Goal: Information Seeking & Learning: Learn about a topic

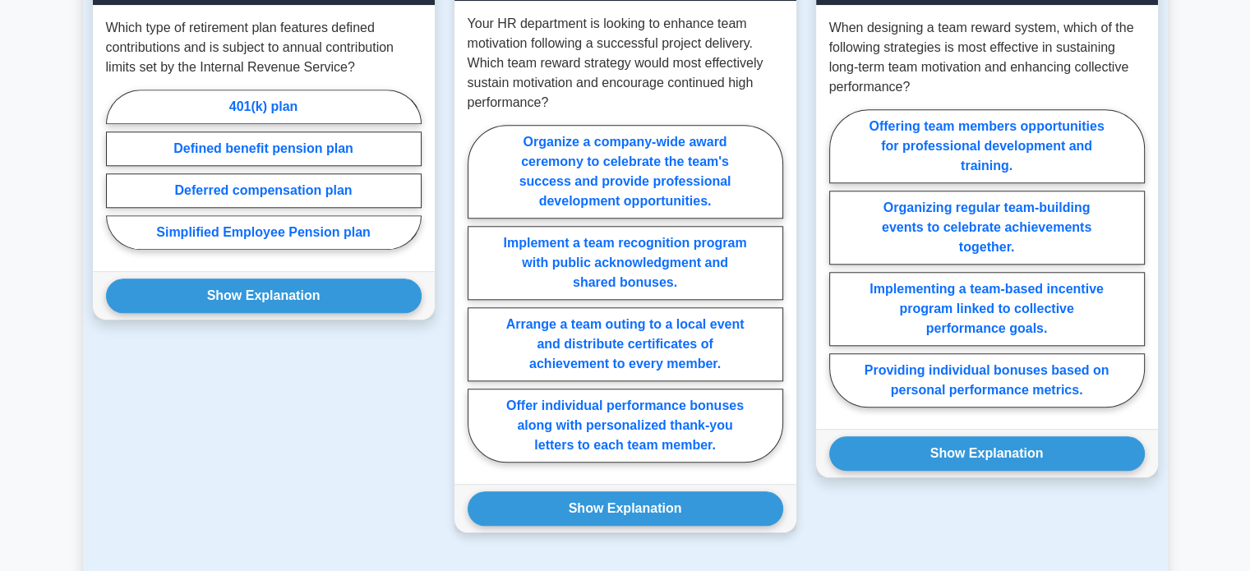
scroll to position [1561, 0]
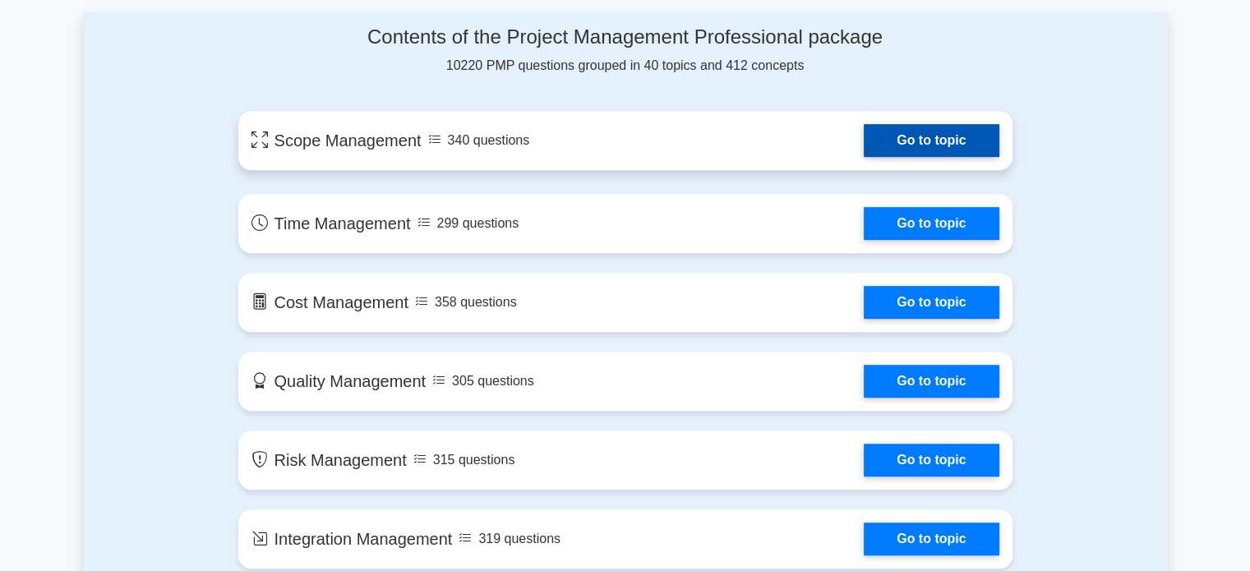
scroll to position [1068, 0]
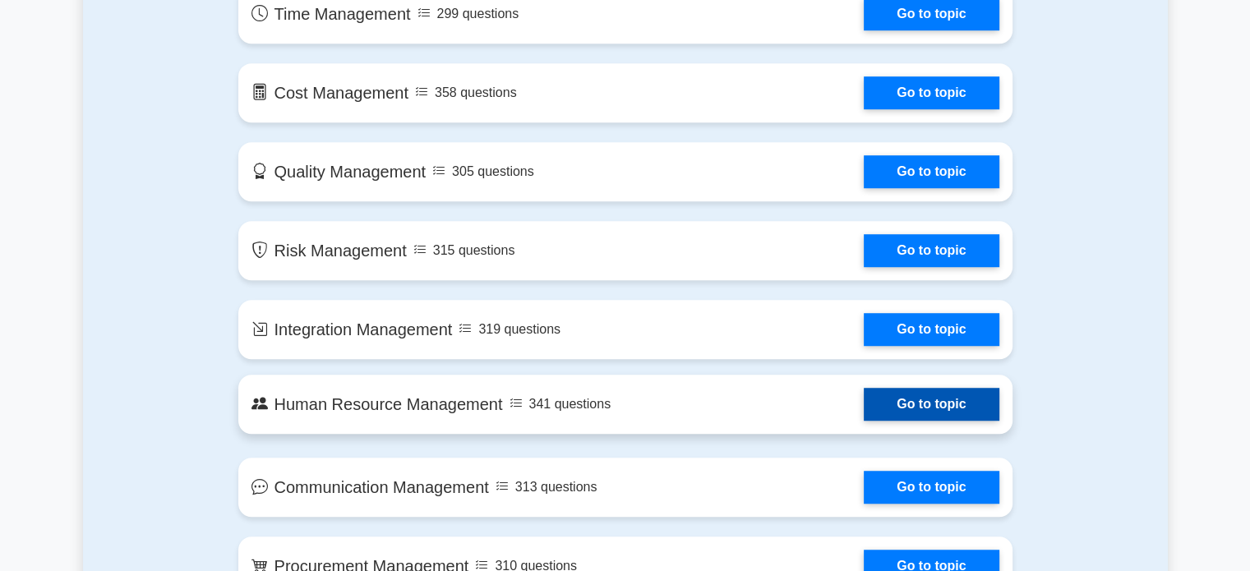
click at [895, 403] on link "Go to topic" at bounding box center [931, 404] width 135 height 33
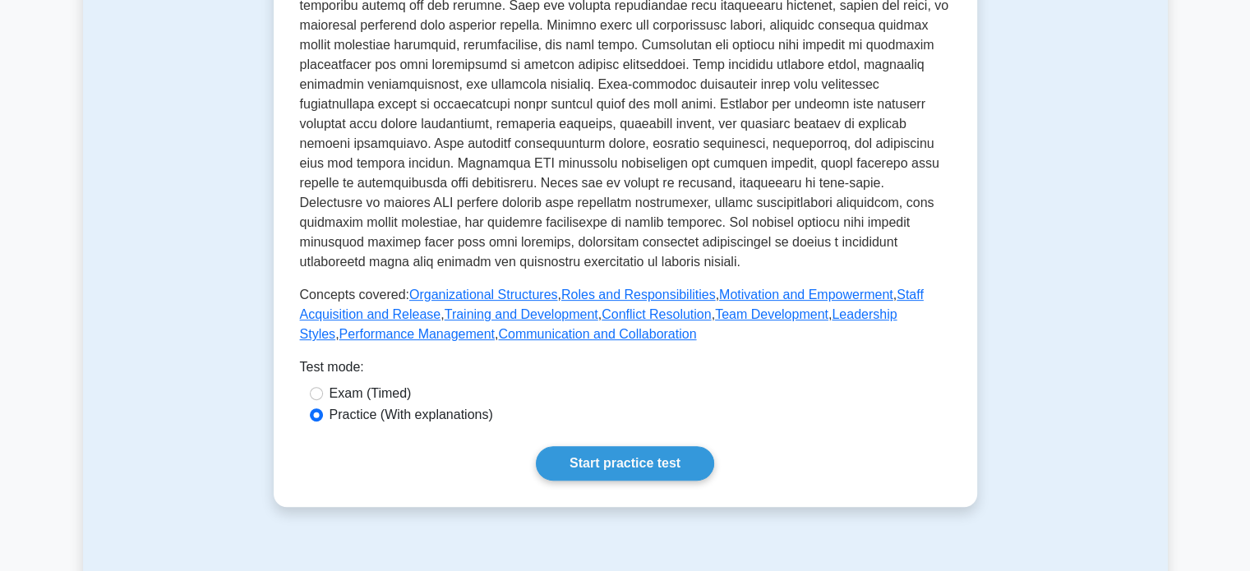
scroll to position [575, 0]
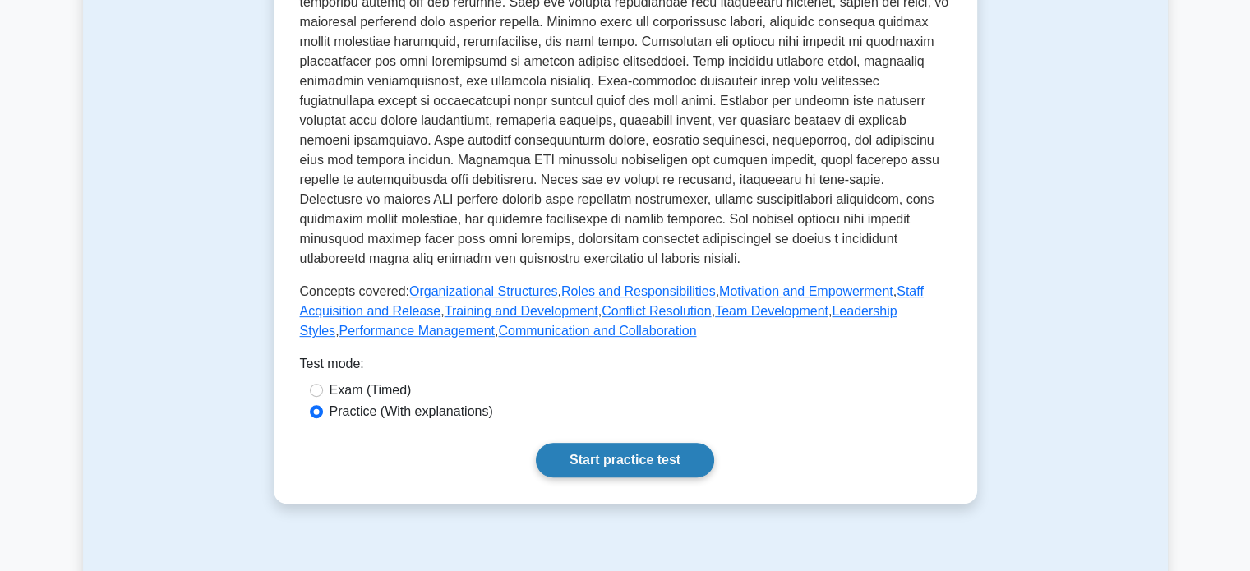
click at [620, 443] on link "Start practice test" at bounding box center [625, 460] width 178 height 35
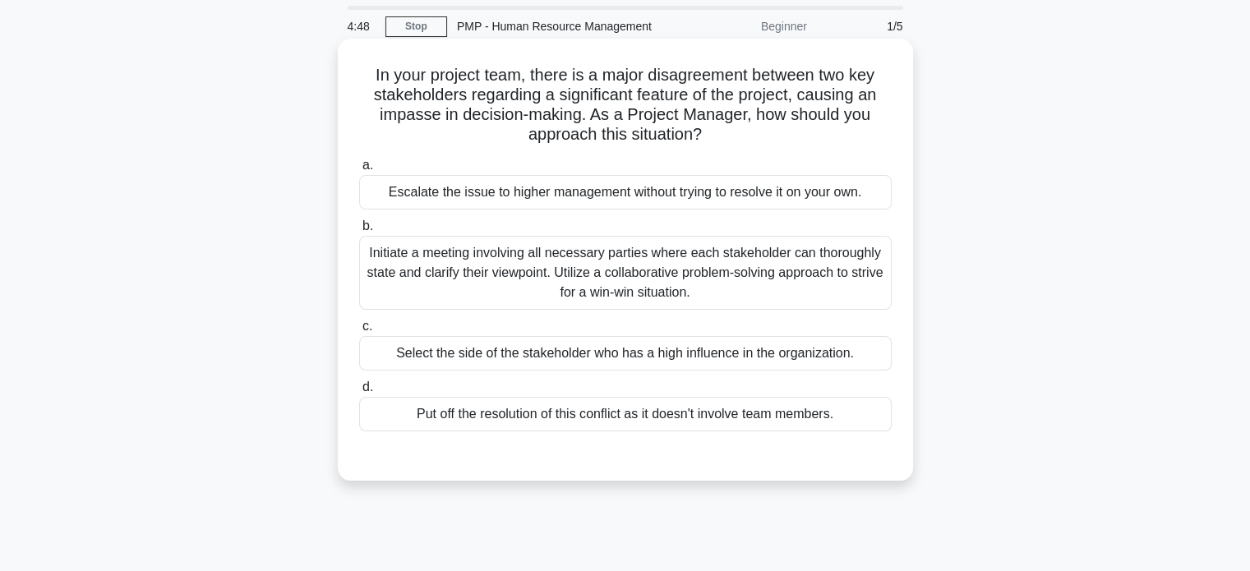
scroll to position [82, 0]
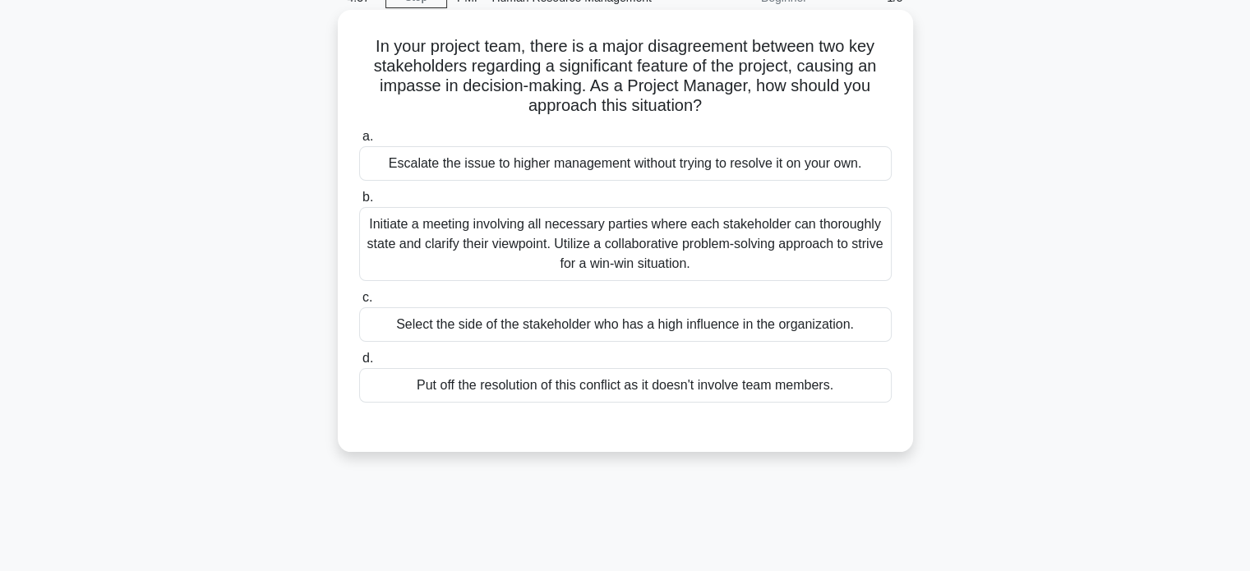
click at [575, 233] on div "Initiate a meeting involving all necessary parties where each stakeholder can t…" at bounding box center [625, 244] width 532 height 74
click at [359, 203] on input "b. Initiate a meeting involving all necessary parties where each stakeholder ca…" at bounding box center [359, 197] width 0 height 11
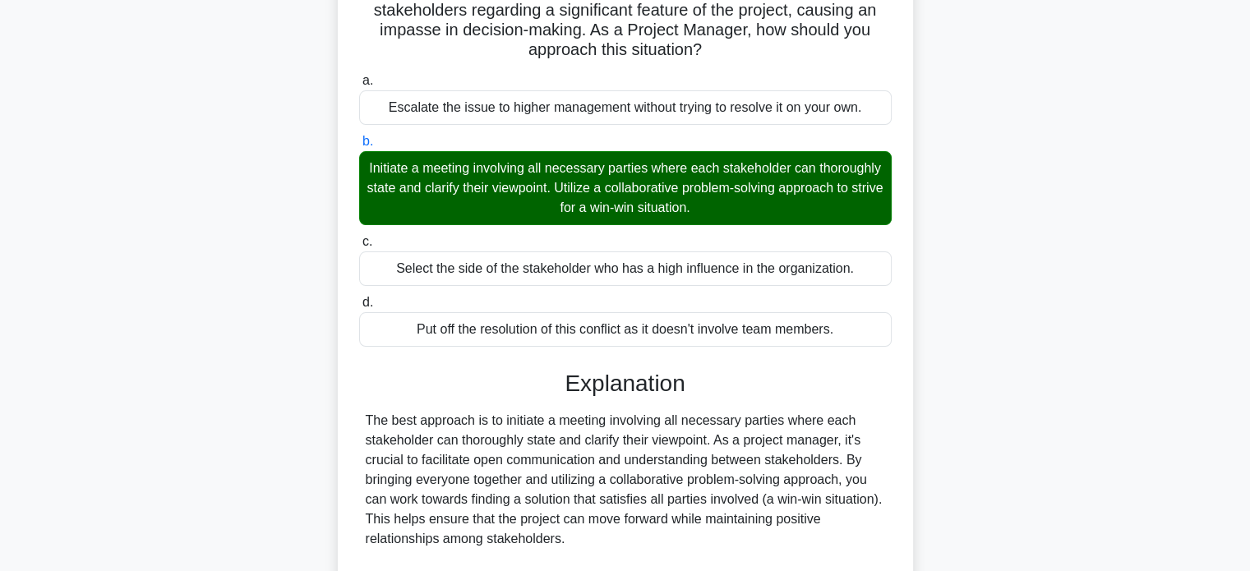
scroll to position [381, 0]
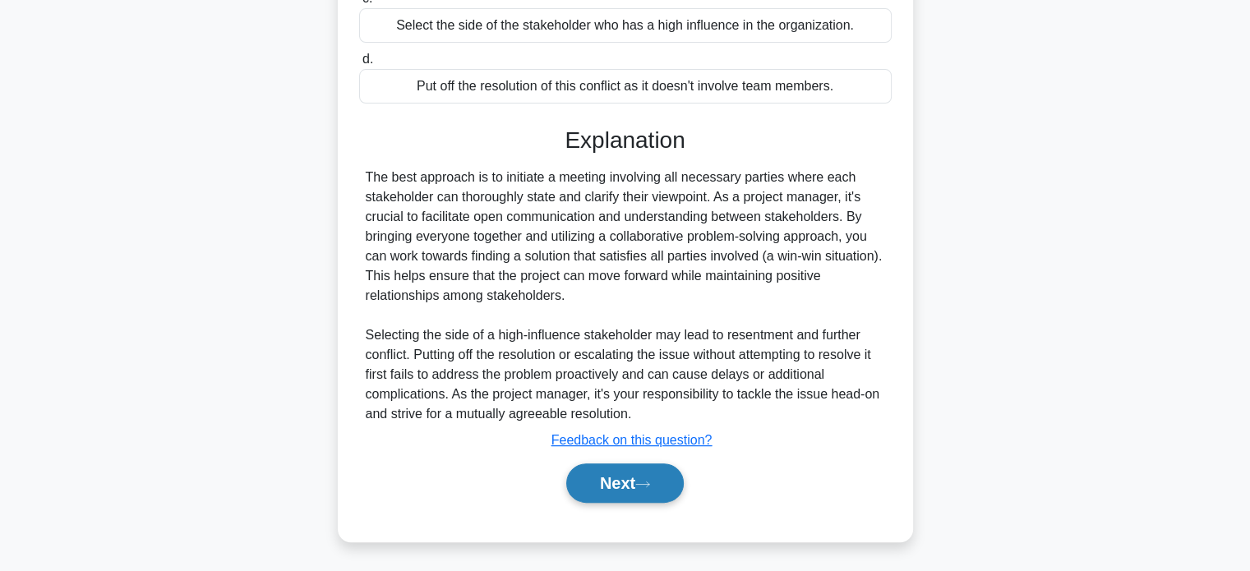
click at [669, 476] on button "Next" at bounding box center [625, 482] width 118 height 39
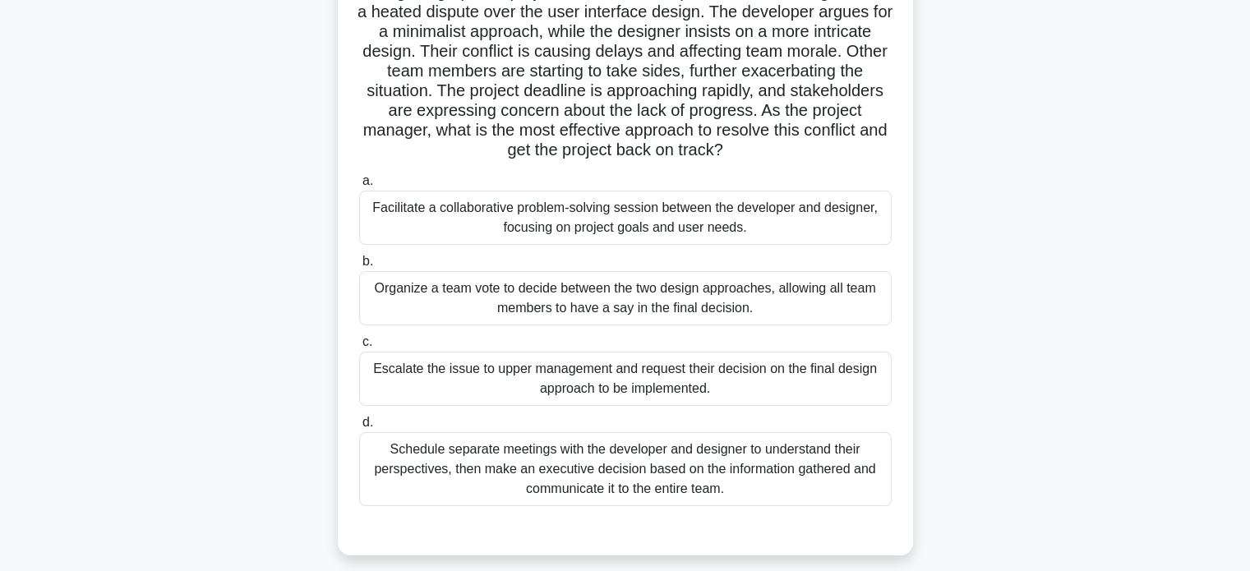
scroll to position [164, 0]
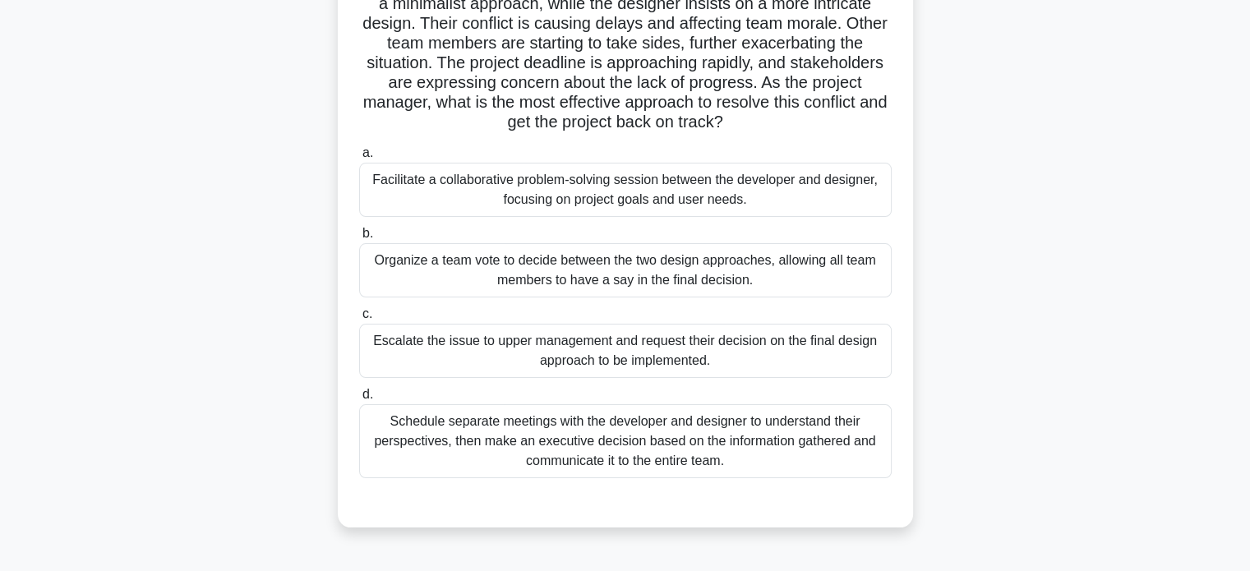
click at [634, 202] on div "Facilitate a collaborative problem-solving session between the developer and de…" at bounding box center [625, 190] width 532 height 54
click at [359, 159] on input "a. Facilitate a collaborative problem-solving session between the developer and…" at bounding box center [359, 153] width 0 height 11
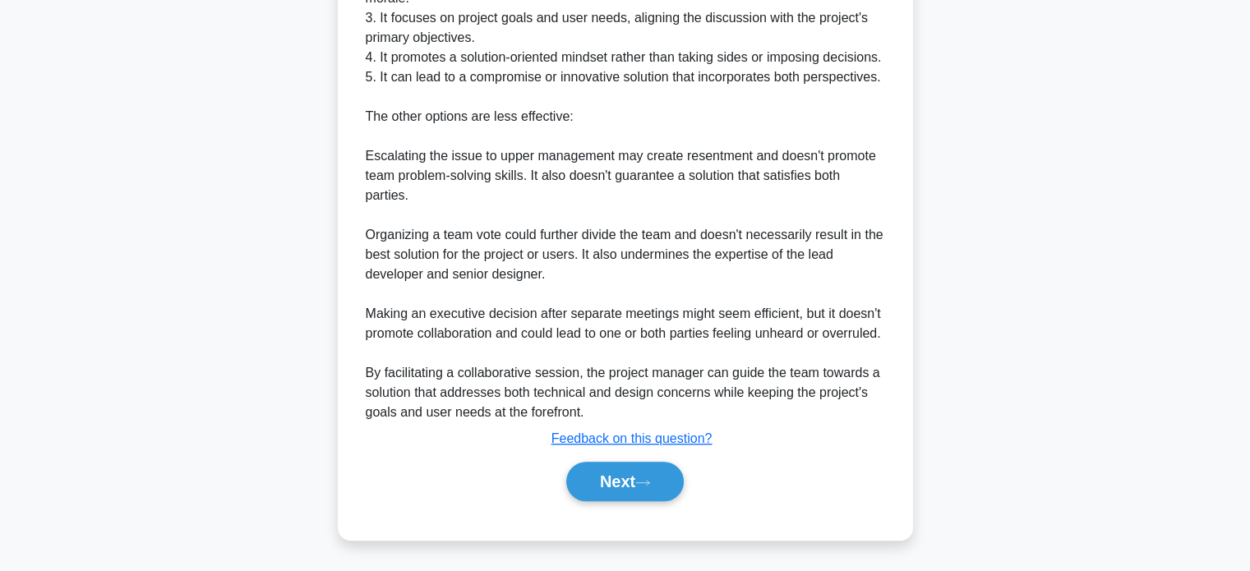
scroll to position [914, 0]
click at [634, 491] on button "Next" at bounding box center [625, 481] width 118 height 39
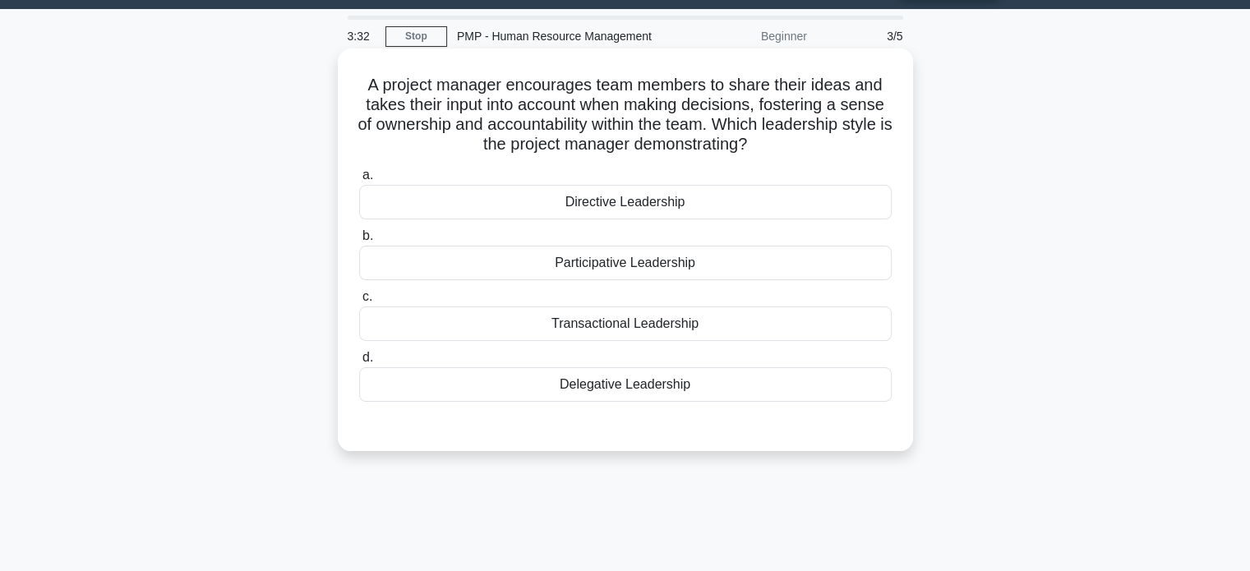
scroll to position [0, 0]
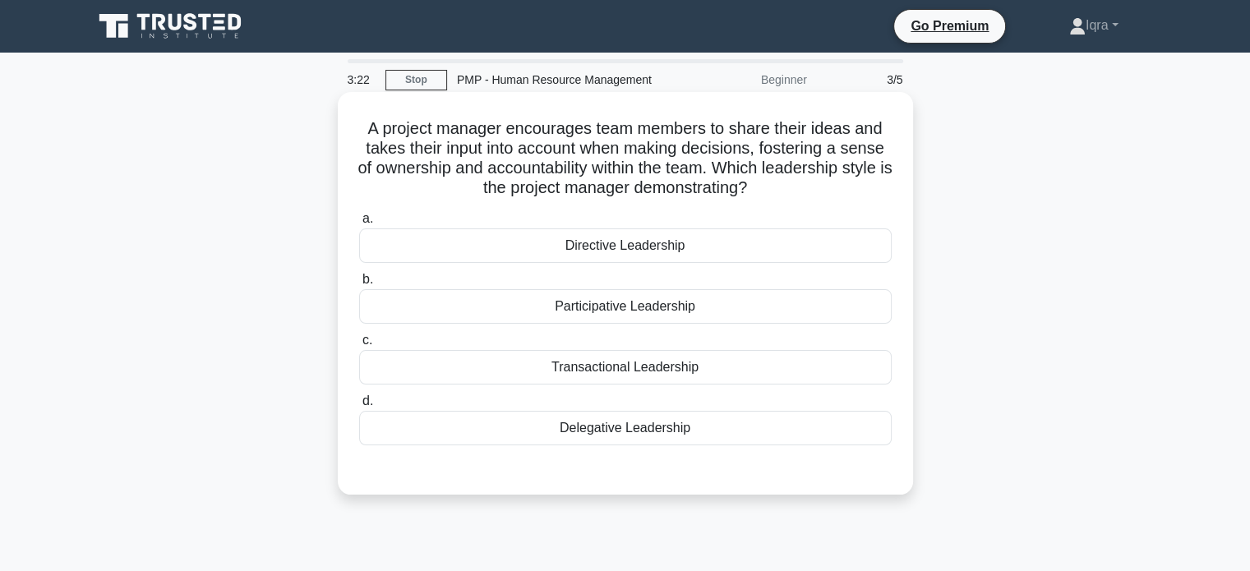
click at [652, 366] on div "Transactional Leadership" at bounding box center [625, 367] width 532 height 35
click at [359, 346] on input "c. Transactional Leadership" at bounding box center [359, 340] width 0 height 11
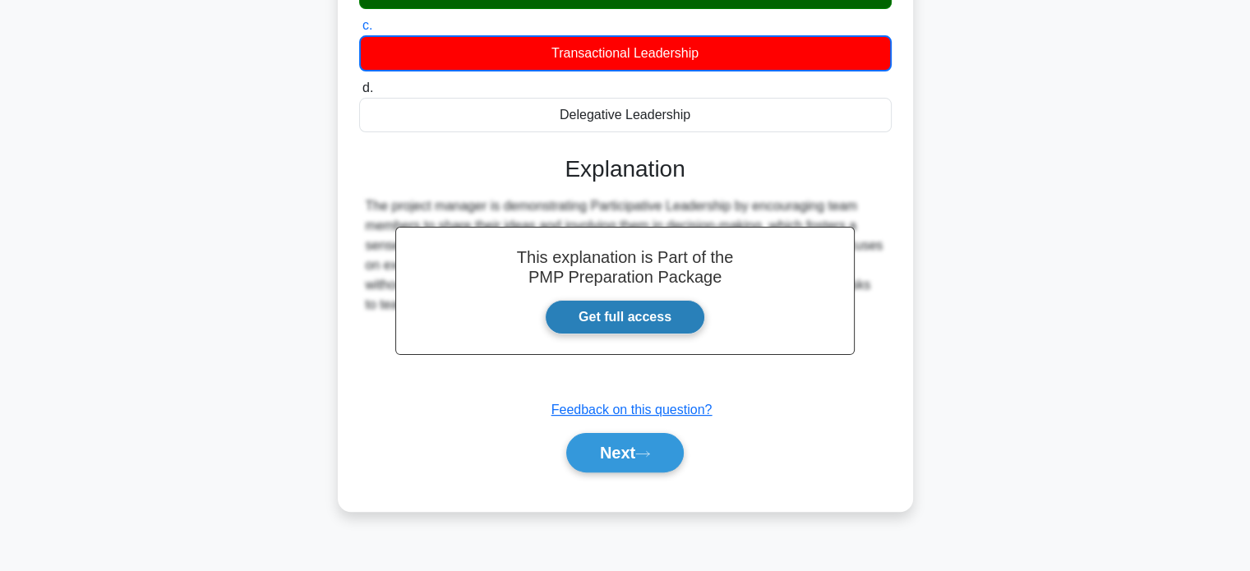
scroll to position [316, 0]
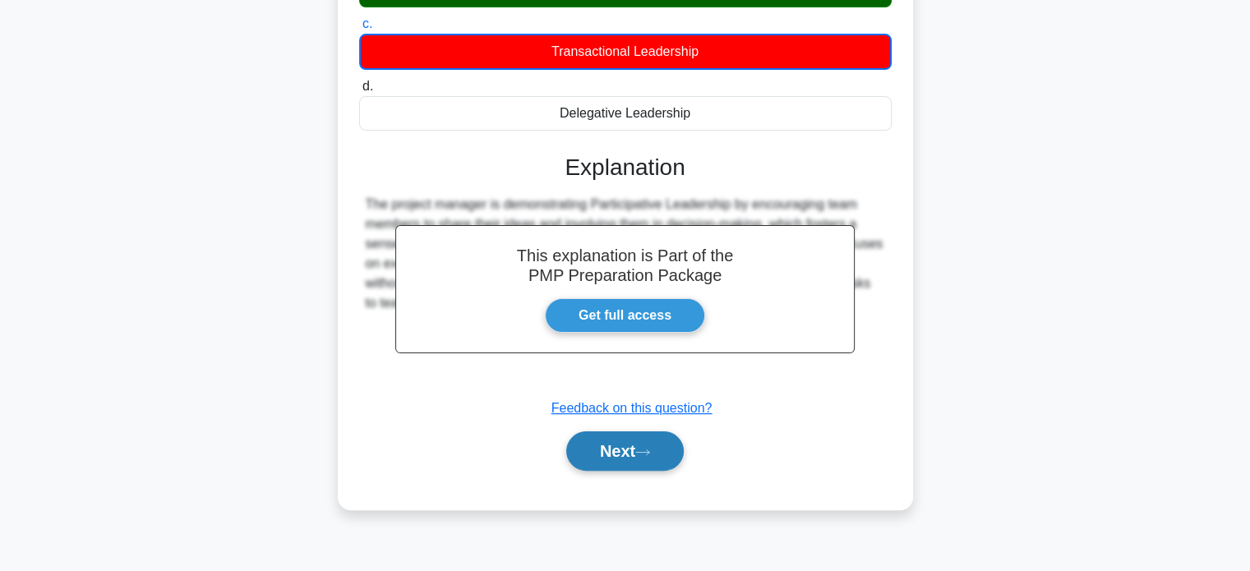
click at [663, 454] on button "Next" at bounding box center [625, 450] width 118 height 39
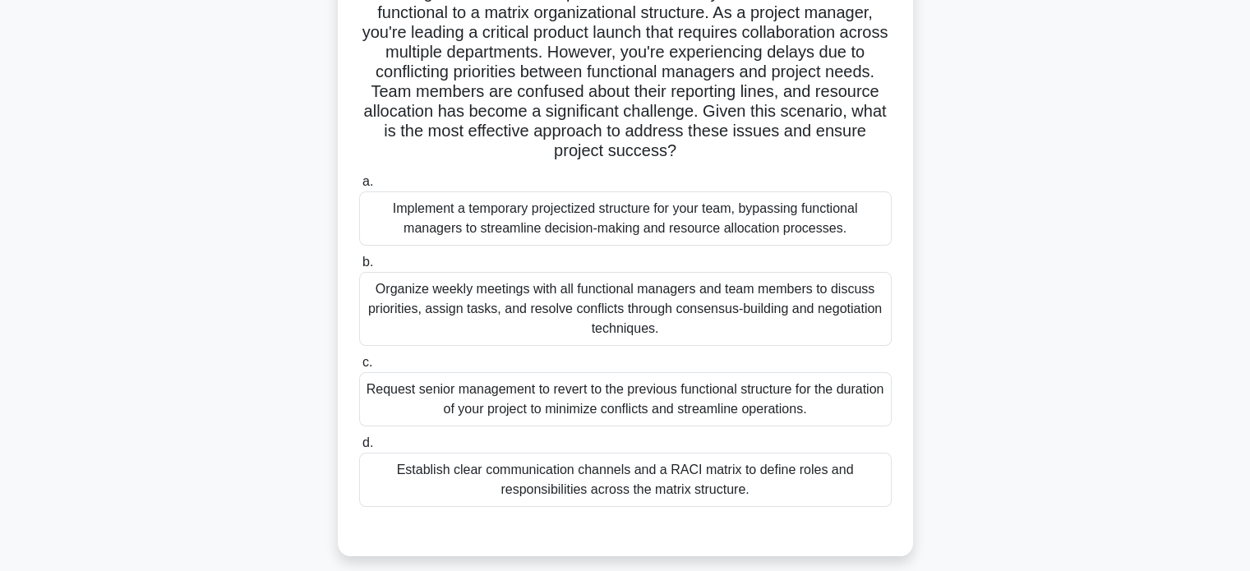
scroll to position [164, 0]
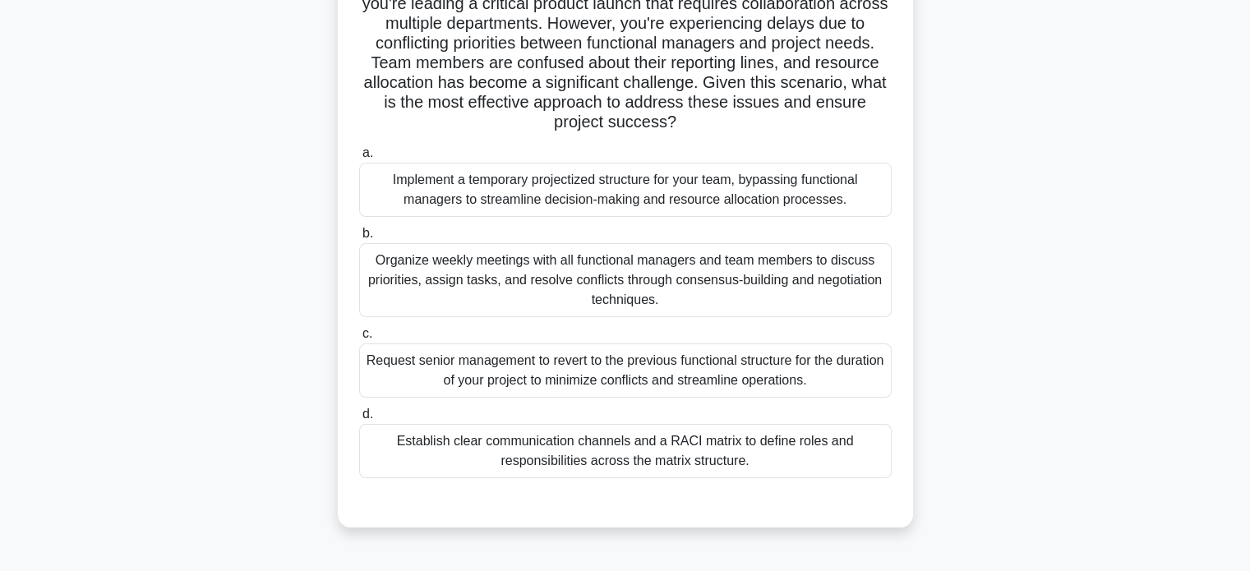
click at [506, 377] on div "Request senior management to revert to the previous functional structure for th…" at bounding box center [625, 370] width 532 height 54
click at [359, 339] on input "c. Request senior management to revert to the previous functional structure for…" at bounding box center [359, 334] width 0 height 11
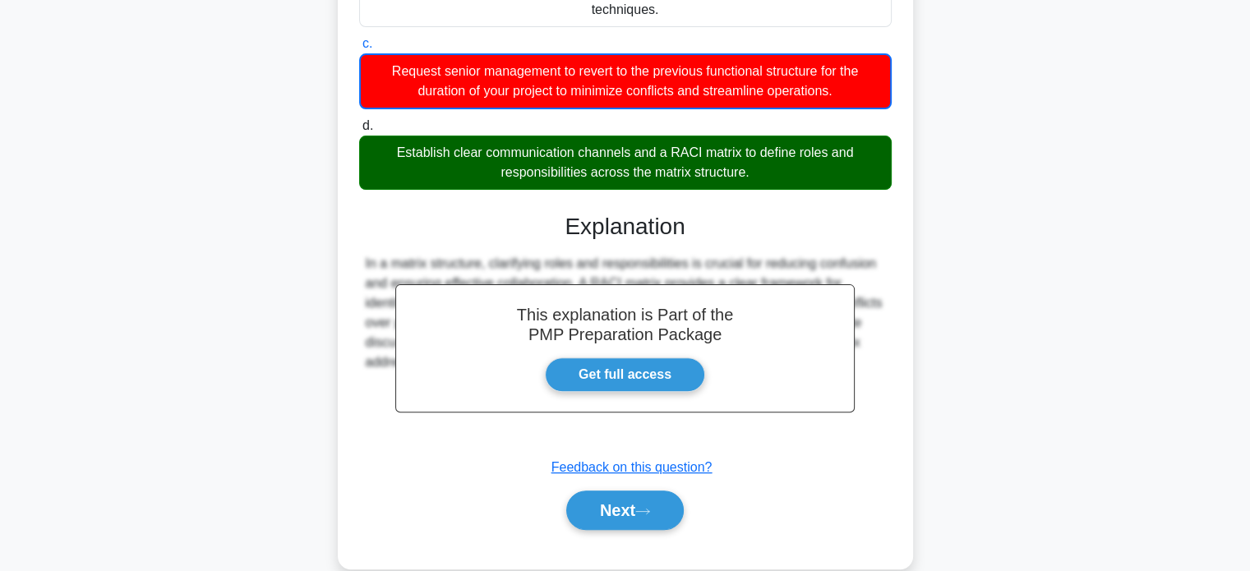
scroll to position [482, 0]
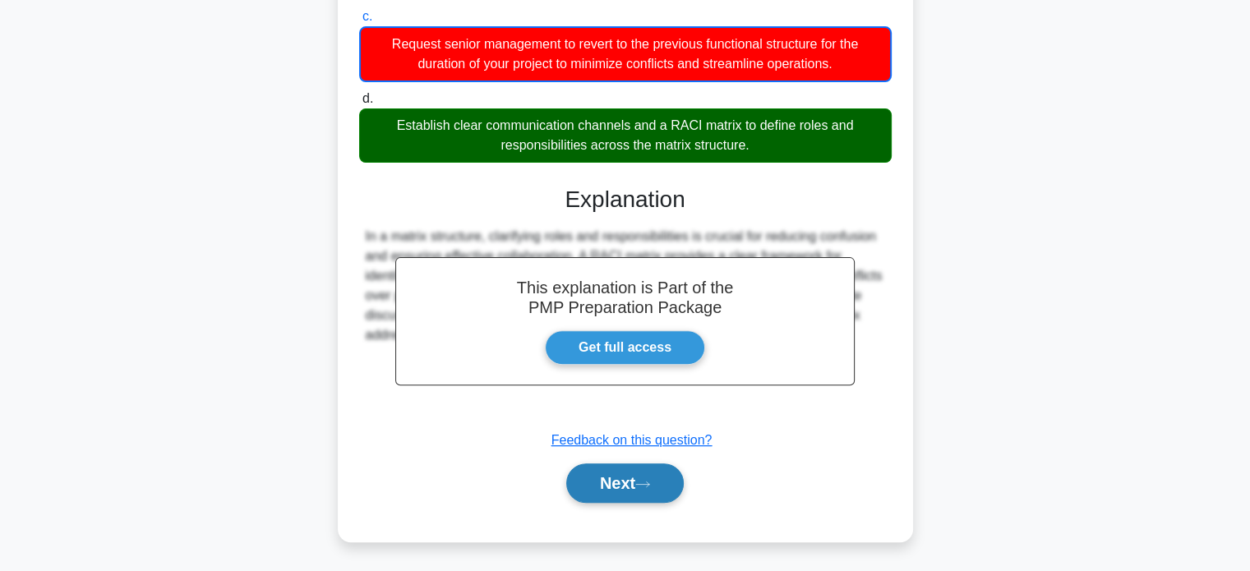
click at [601, 472] on button "Next" at bounding box center [625, 482] width 118 height 39
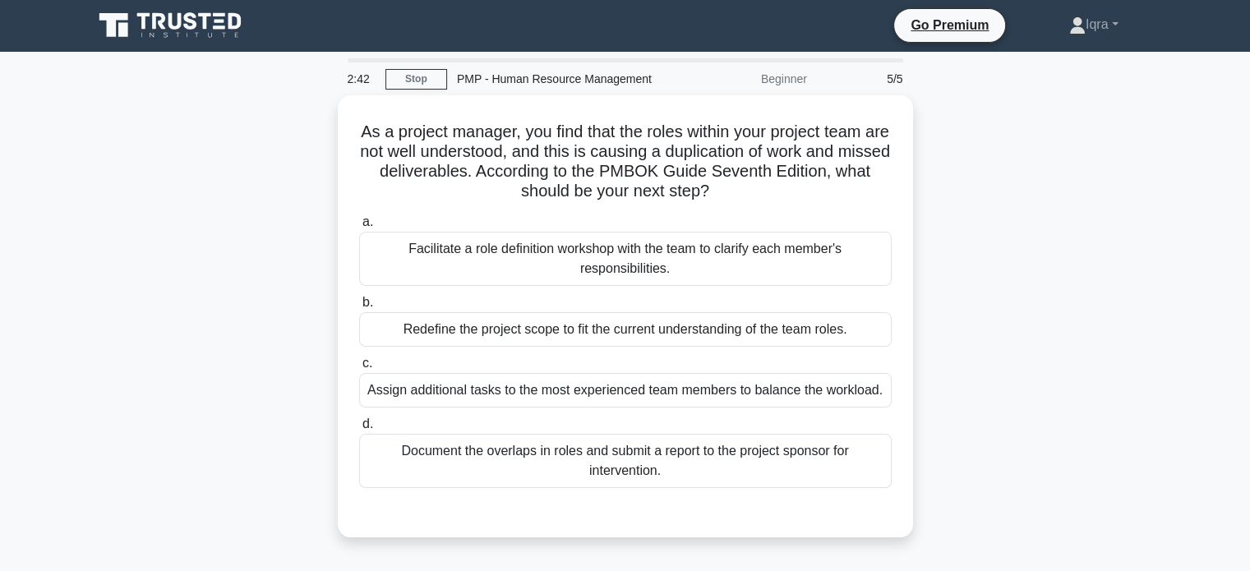
scroll to position [0, 0]
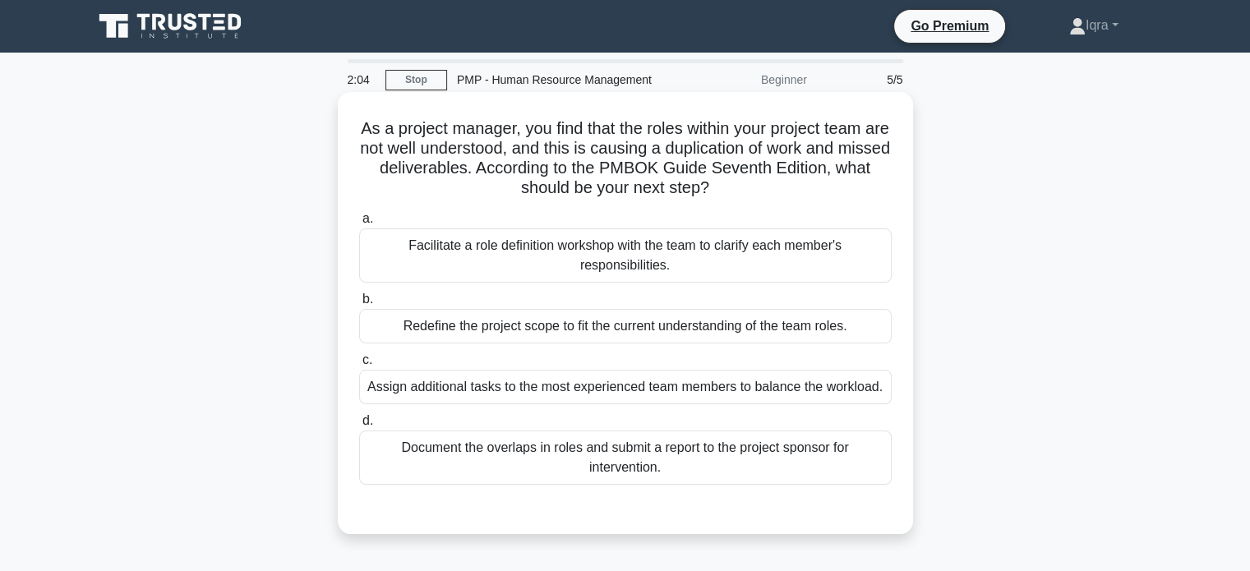
click at [519, 254] on div "Facilitate a role definition workshop with the team to clarify each member's re…" at bounding box center [625, 255] width 532 height 54
click at [359, 224] on input "a. Facilitate a role definition workshop with the team to clarify each member's…" at bounding box center [359, 219] width 0 height 11
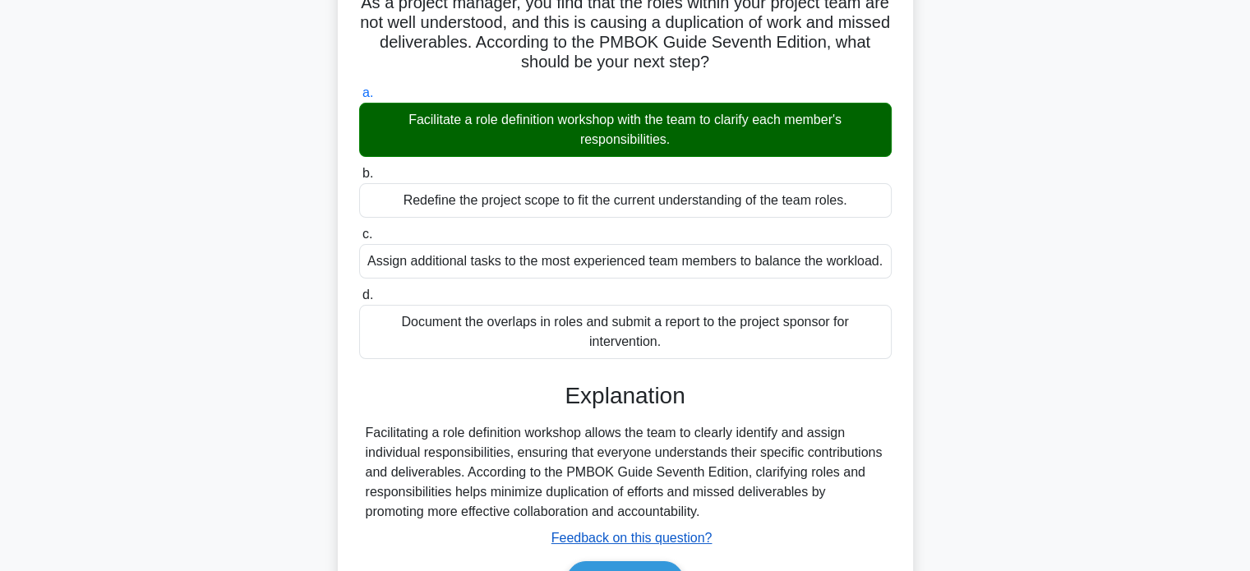
scroll to position [316, 0]
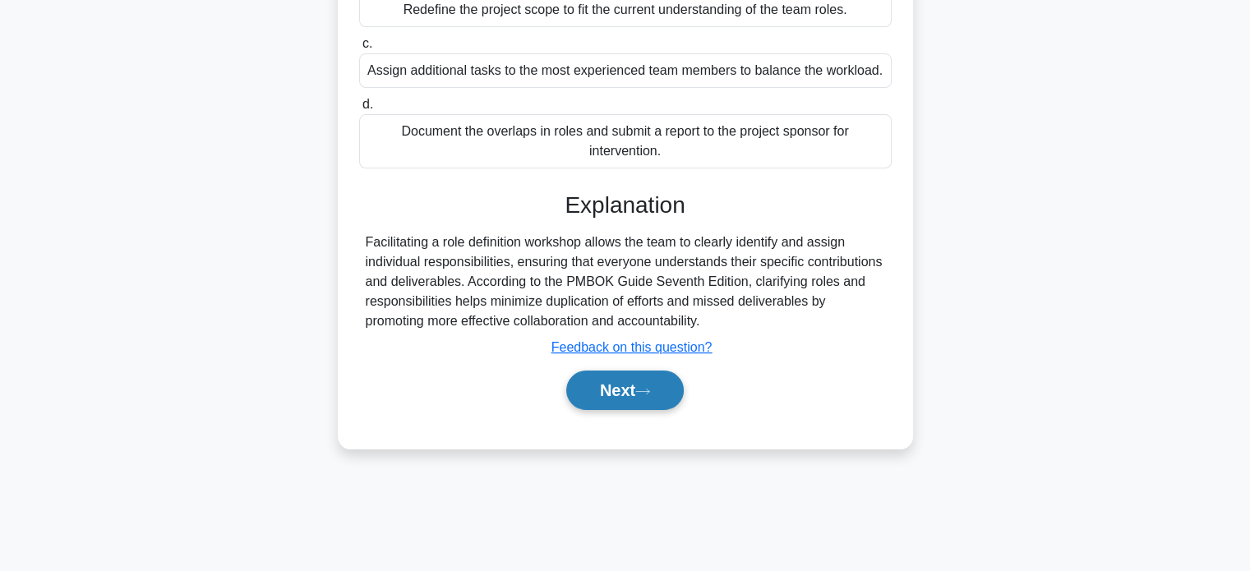
click at [632, 387] on button "Next" at bounding box center [625, 390] width 118 height 39
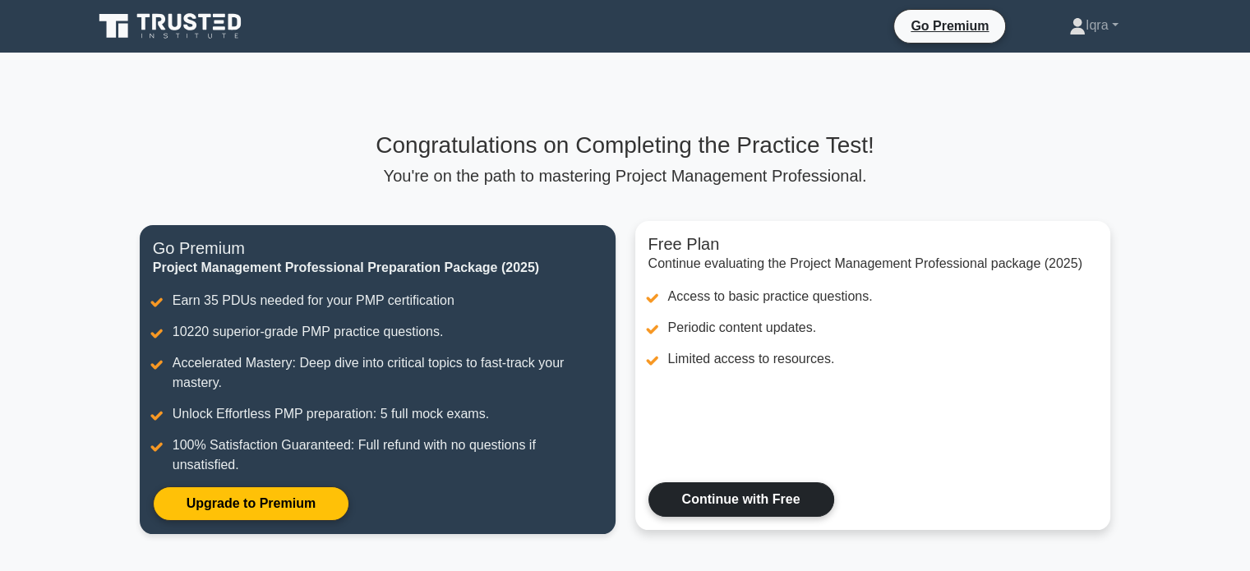
click at [709, 500] on link "Continue with Free" at bounding box center [741, 499] width 186 height 35
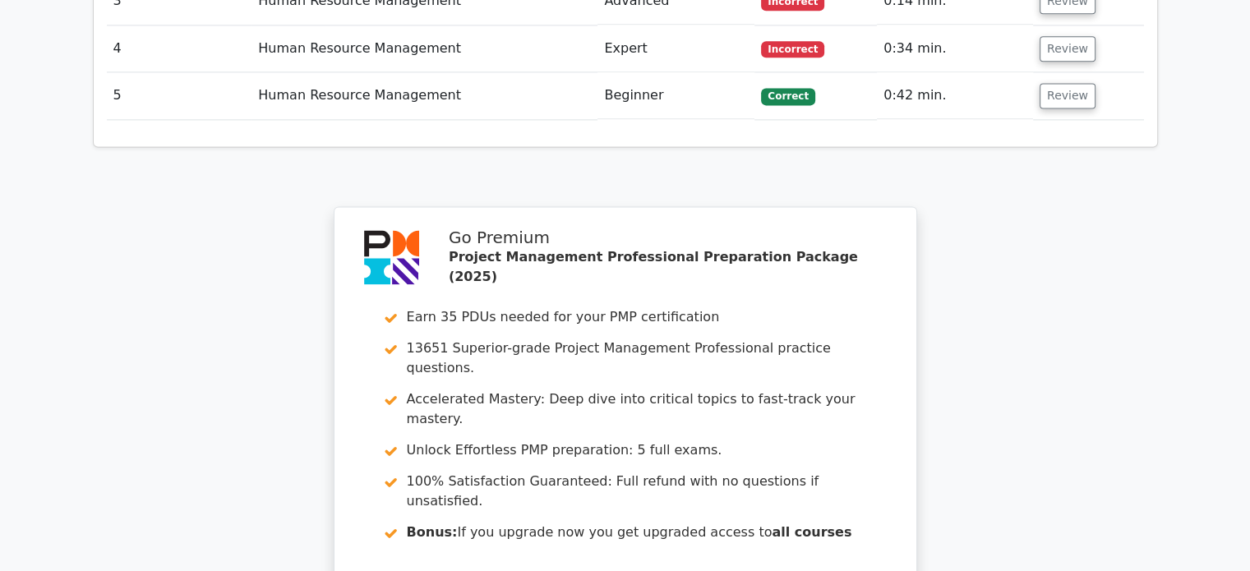
scroll to position [2485, 0]
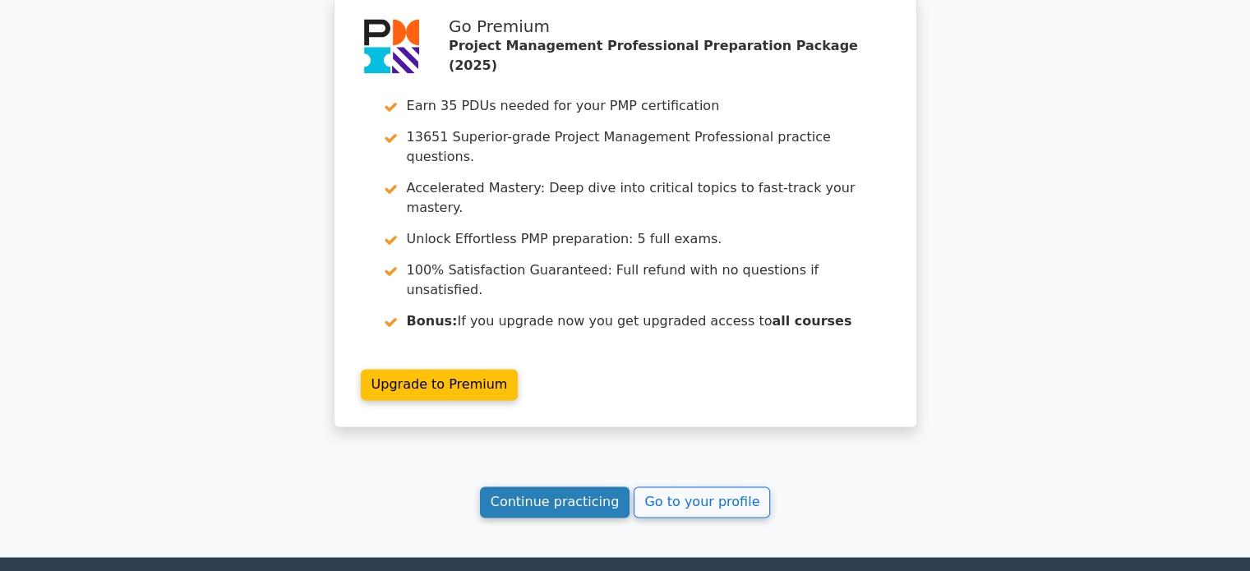
click at [546, 486] on link "Continue practicing" at bounding box center [555, 501] width 150 height 31
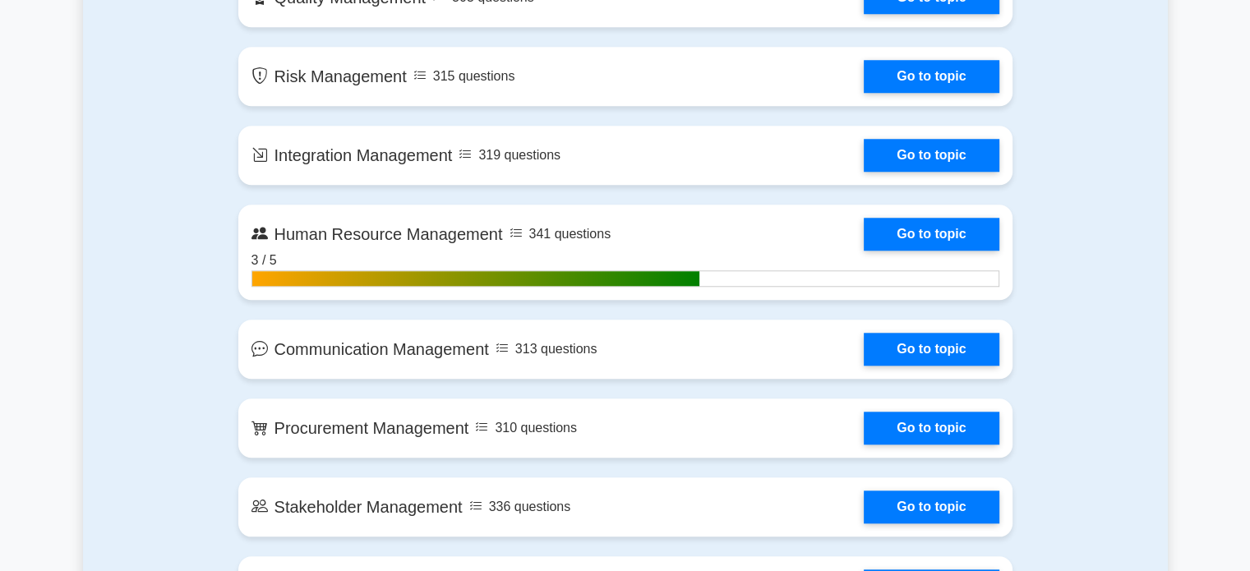
scroll to position [1561, 0]
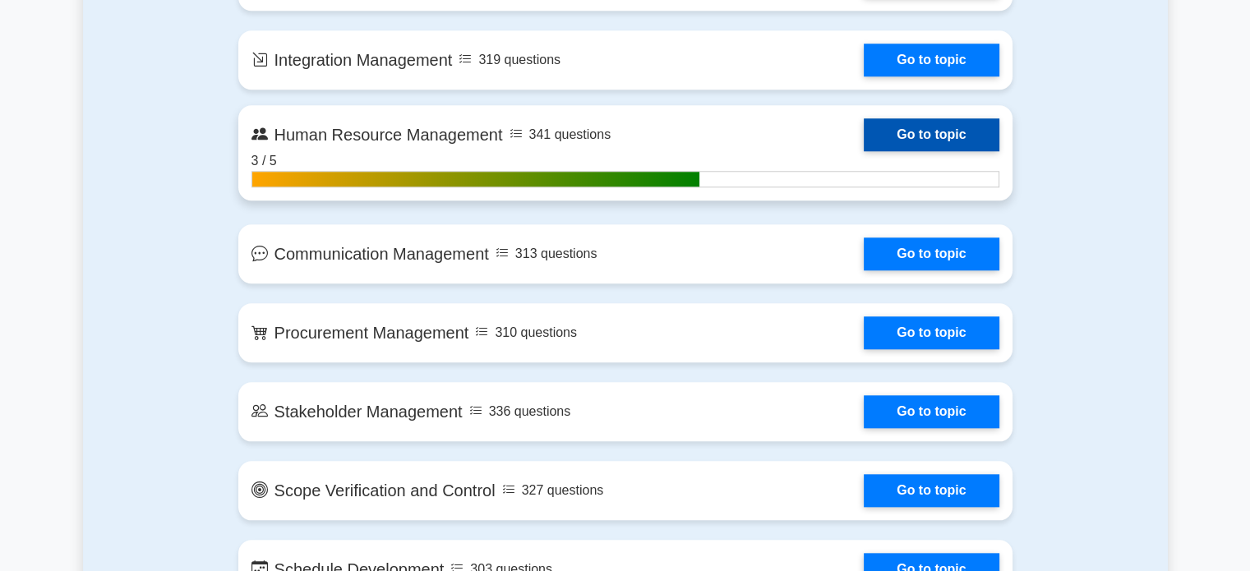
click at [864, 128] on link "Go to topic" at bounding box center [931, 134] width 135 height 33
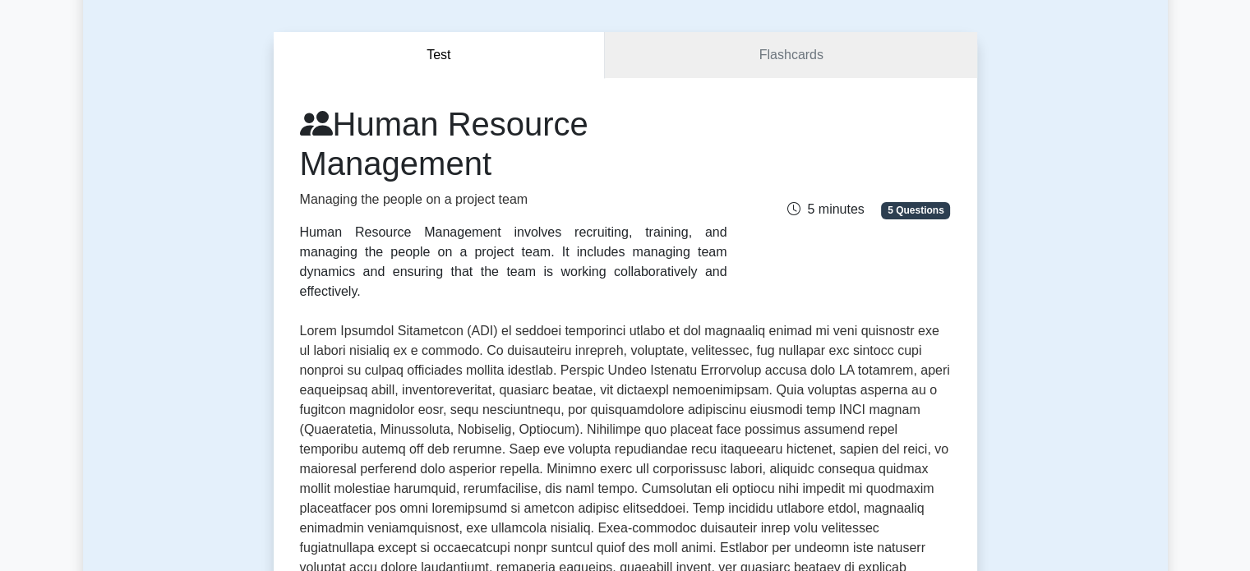
scroll to position [82, 0]
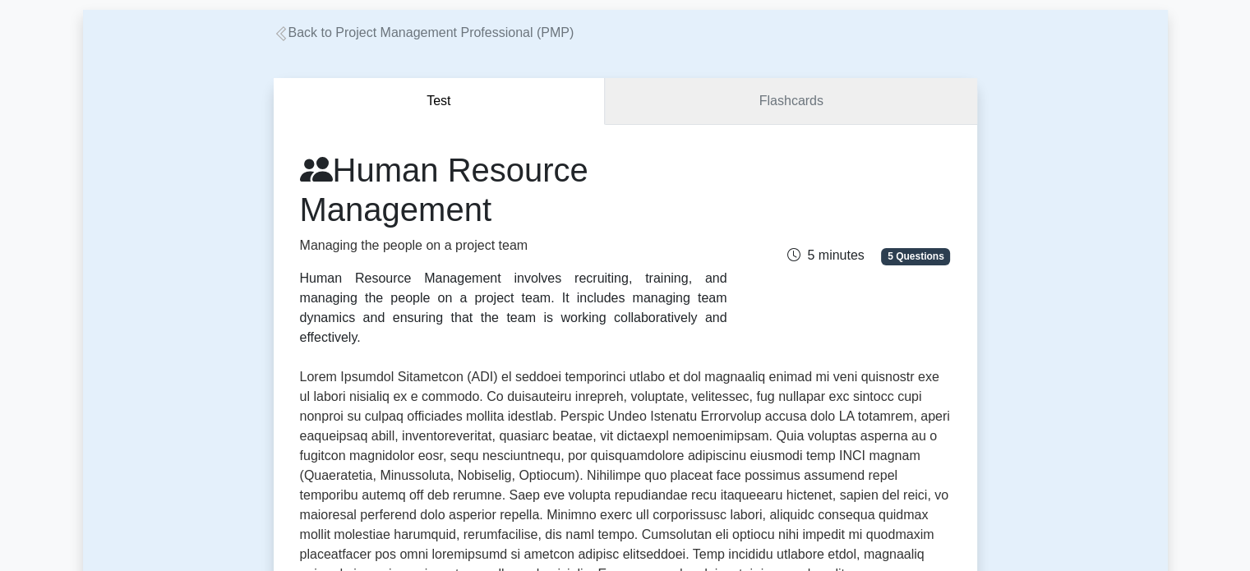
click at [726, 111] on link "Flashcards" at bounding box center [790, 101] width 371 height 47
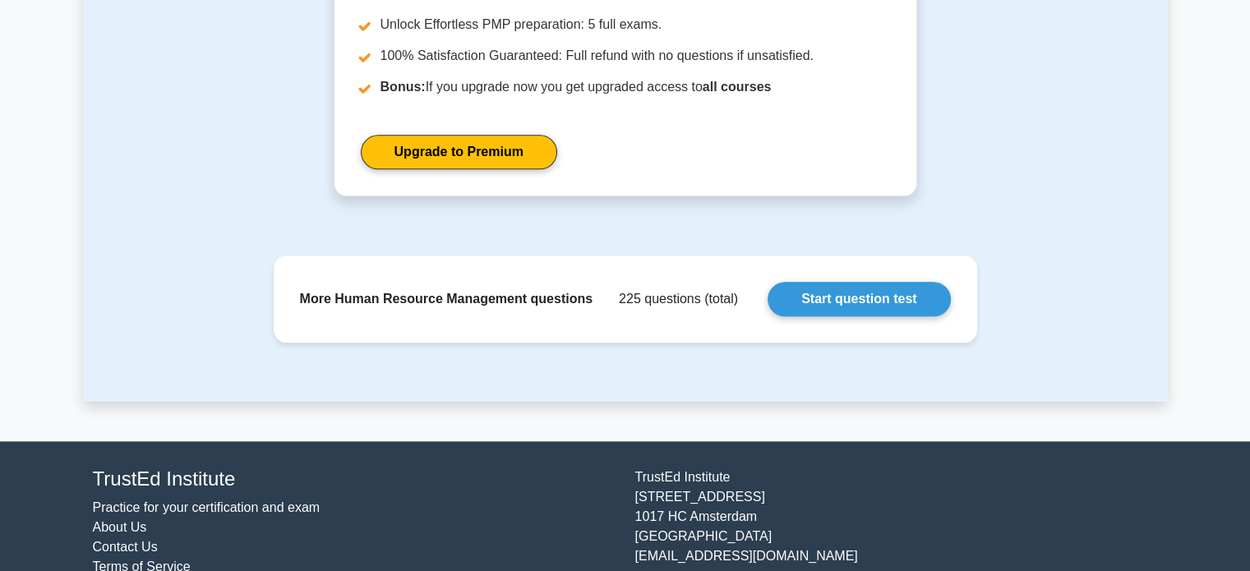
scroll to position [1832, 0]
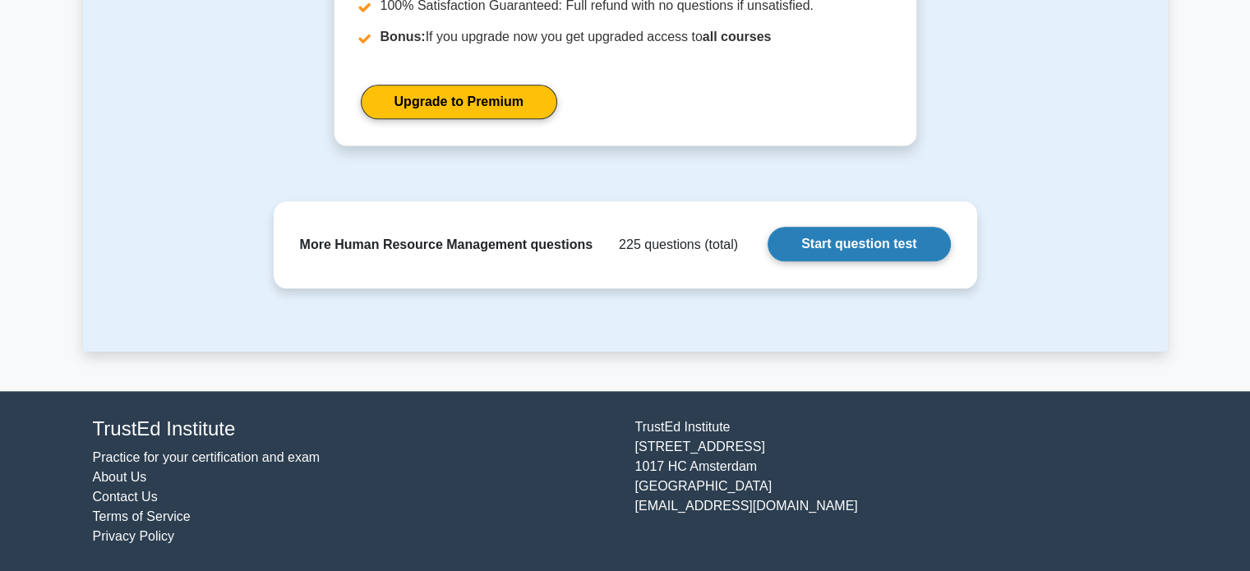
click at [874, 247] on link "Start question test" at bounding box center [859, 244] width 182 height 35
